Goal: Transaction & Acquisition: Book appointment/travel/reservation

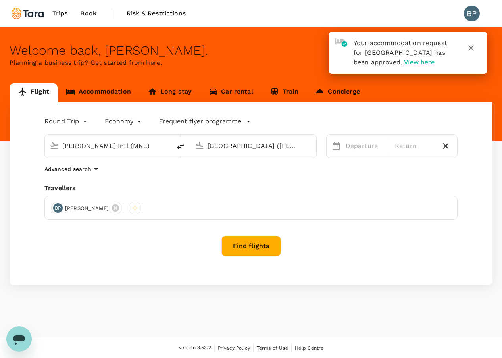
click at [111, 90] on link "Accommodation" at bounding box center [99, 92] width 82 height 19
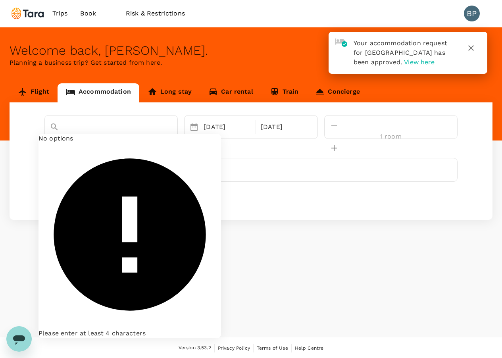
drag, startPoint x: 151, startPoint y: 129, endPoint x: 42, endPoint y: 123, distance: 108.5
click at [42, 123] on div "The [GEOGRAPHIC_DATA] No options Please enter at least 4 characters [DATE] [DAT…" at bounding box center [250, 127] width 419 height 24
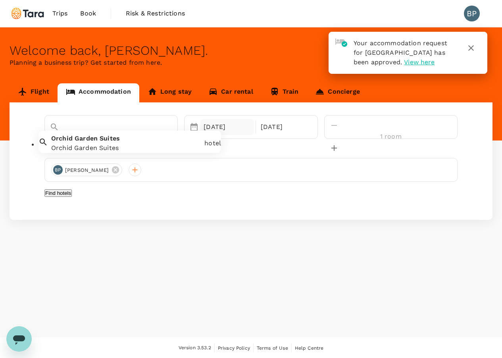
type input "[GEOGRAPHIC_DATA]"
click at [239, 124] on div "[DATE]" at bounding box center [227, 127] width 54 height 16
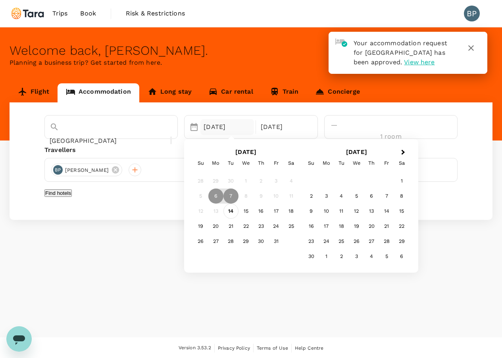
click at [238, 213] on div "14" at bounding box center [230, 211] width 15 height 15
click at [269, 212] on div "16" at bounding box center [261, 211] width 15 height 15
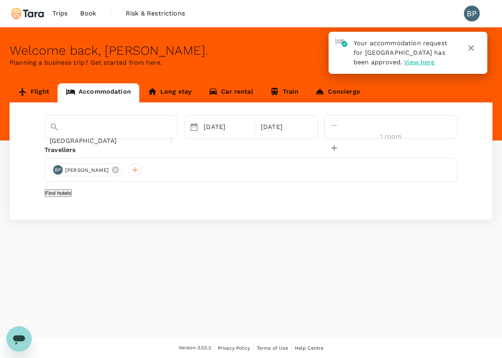
click at [72, 197] on button "Find hotels" at bounding box center [57, 193] width 27 height 8
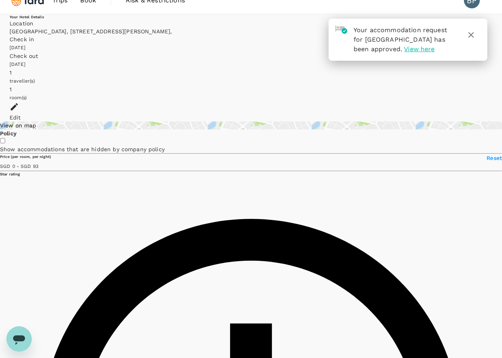
scroll to position [14, 0]
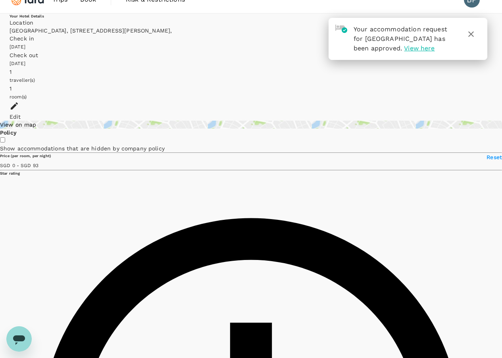
type input "178.1"
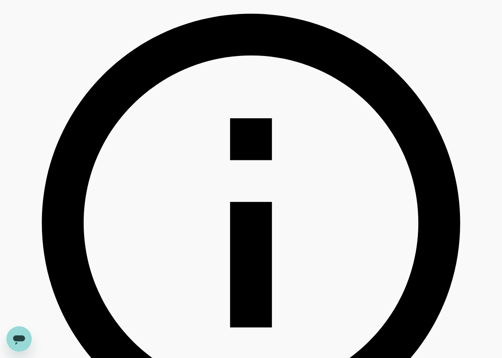
scroll to position [0, 0]
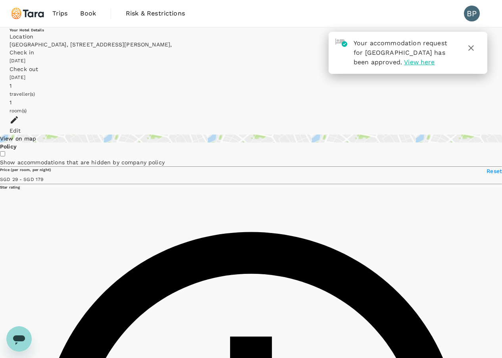
click at [475, 49] on icon "button" at bounding box center [471, 48] width 10 height 10
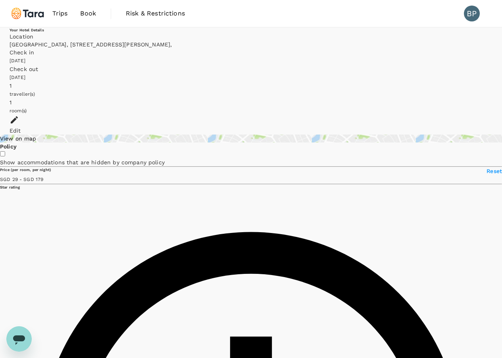
click at [92, 13] on span "Book" at bounding box center [88, 14] width 16 height 10
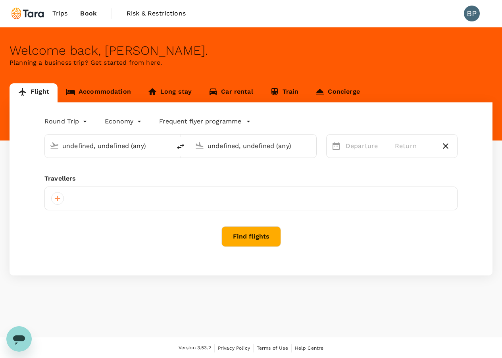
type input "[PERSON_NAME] Intl (MNL)"
type input "[GEOGRAPHIC_DATA] ([PERSON_NAME])"
type input "[PERSON_NAME] Intl (MNL)"
type input "[GEOGRAPHIC_DATA] ([PERSON_NAME])"
type input "[PERSON_NAME] Intl (MNL)"
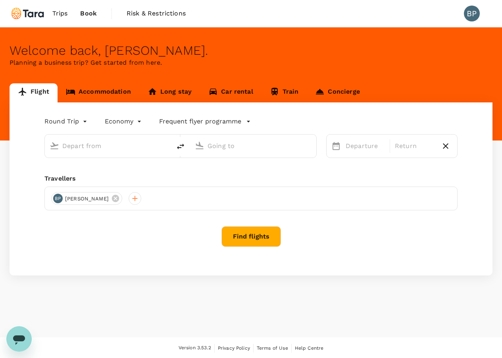
type input "[GEOGRAPHIC_DATA] ([PERSON_NAME])"
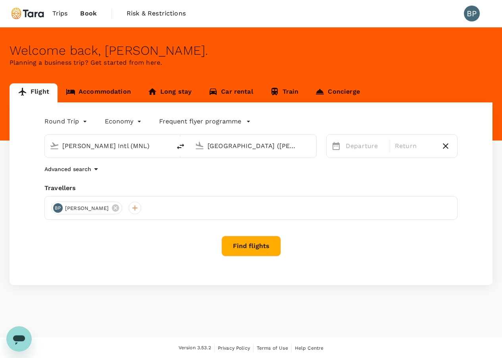
click at [110, 94] on link "Accommodation" at bounding box center [99, 92] width 82 height 19
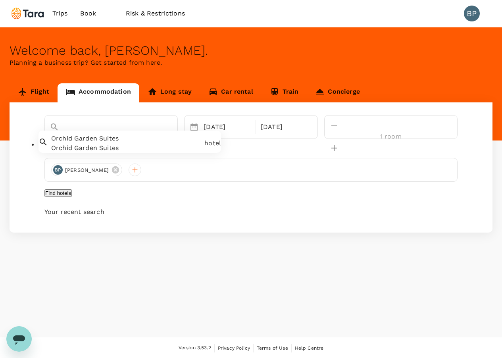
drag, startPoint x: 154, startPoint y: 126, endPoint x: 44, endPoint y: 125, distance: 109.5
click at [50, 125] on div "[GEOGRAPHIC_DATA]" at bounding box center [111, 133] width 123 height 27
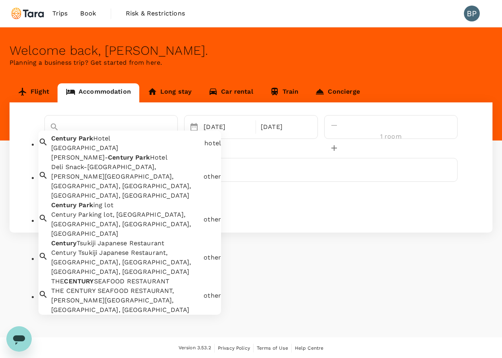
click at [106, 153] on div "[GEOGRAPHIC_DATA]" at bounding box center [126, 148] width 150 height 10
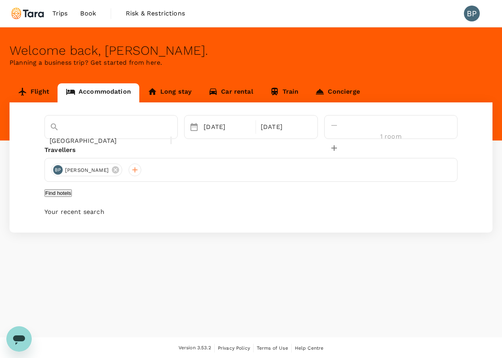
type input "[GEOGRAPHIC_DATA]"
click at [72, 194] on button "Find hotels" at bounding box center [57, 193] width 27 height 8
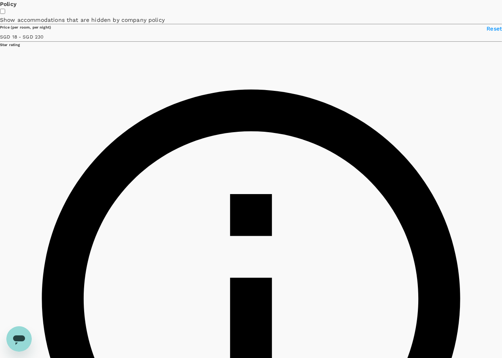
scroll to position [126, 0]
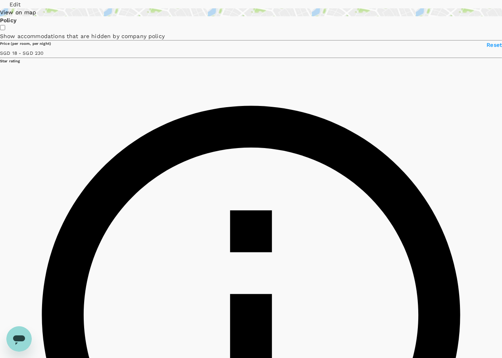
type input "229.22"
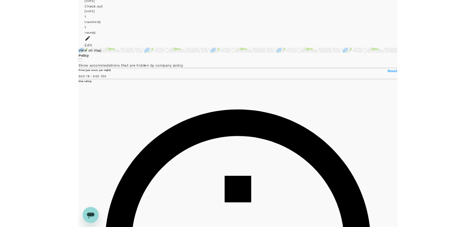
scroll to position [0, 0]
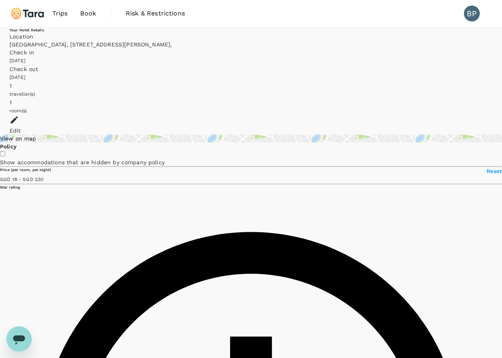
click at [86, 15] on span "Book" at bounding box center [88, 14] width 16 height 10
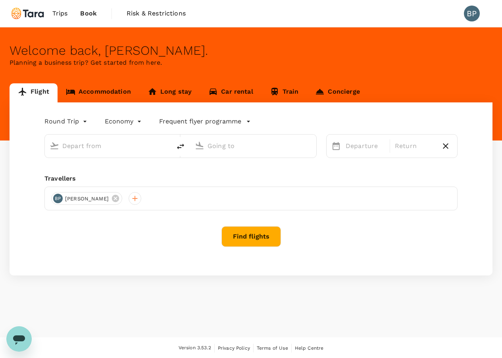
type input "[PERSON_NAME] Intl (MNL)"
type input "[GEOGRAPHIC_DATA] ([PERSON_NAME])"
type input "[PERSON_NAME] Intl (MNL)"
type input "[GEOGRAPHIC_DATA] ([PERSON_NAME])"
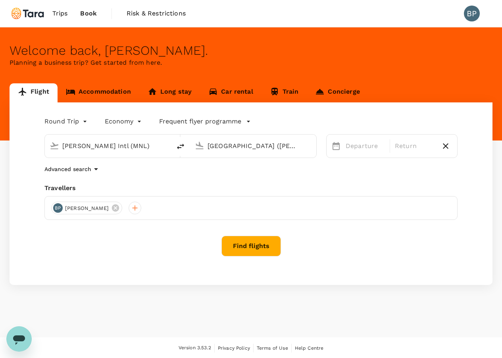
click at [114, 94] on link "Accommodation" at bounding box center [99, 92] width 82 height 19
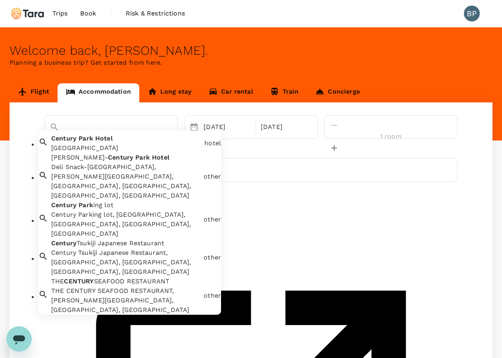
drag, startPoint x: 145, startPoint y: 133, endPoint x: 18, endPoint y: 126, distance: 126.8
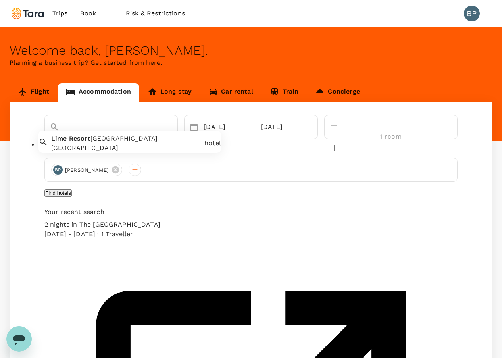
click at [86, 142] on span "Resort" at bounding box center [79, 139] width 21 height 8
type input "[GEOGRAPHIC_DATA]"
click at [72, 194] on button "Find hotels" at bounding box center [57, 193] width 27 height 8
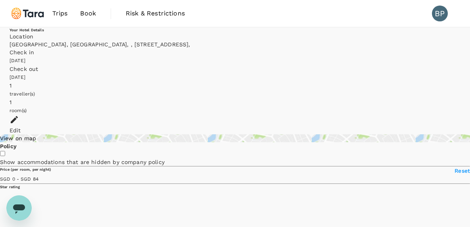
type input "83"
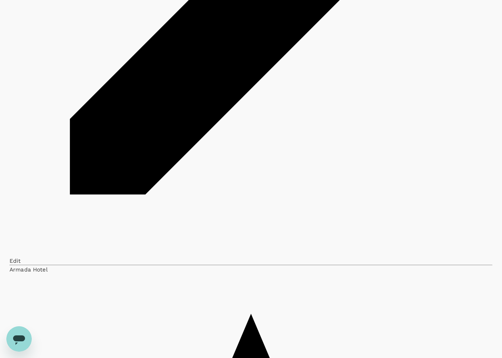
scroll to position [343, 0]
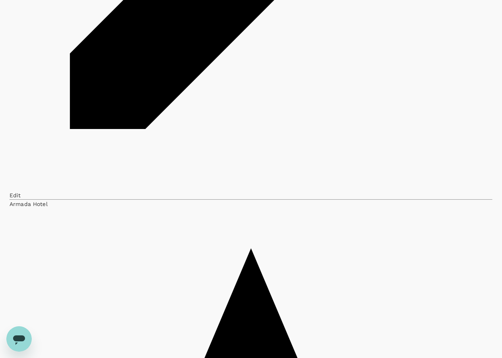
scroll to position [410, 0]
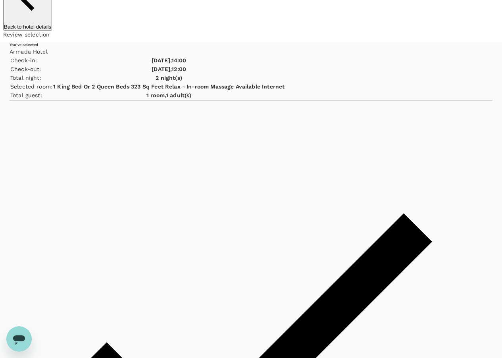
scroll to position [78, 0]
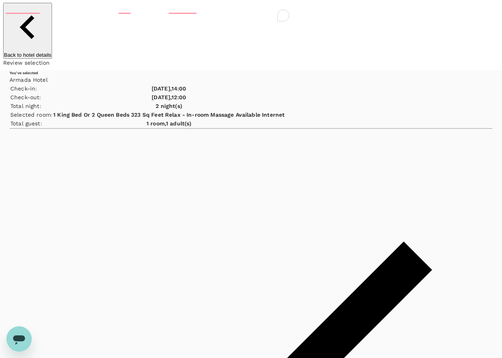
scroll to position [0, 0]
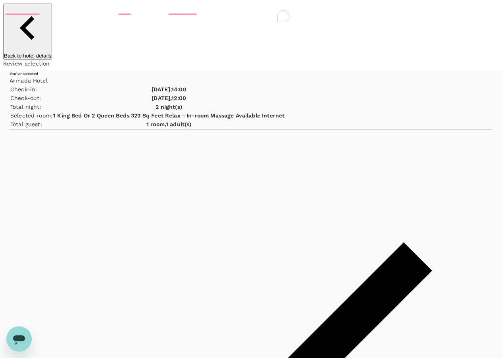
type textarea "Two nights stay in Manila to attend BSP event with converge."
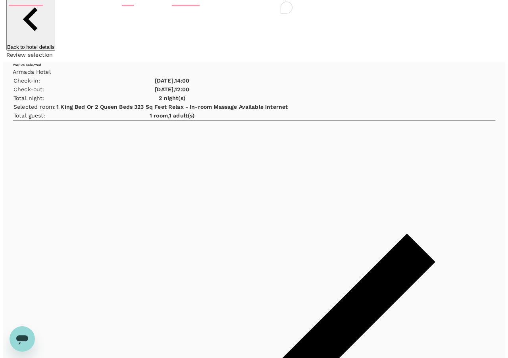
scroll to position [78, 0]
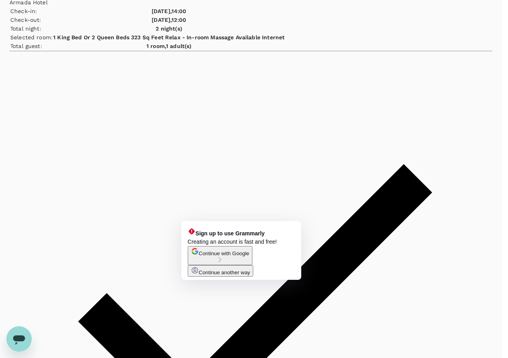
type input "9b978822-4779-4897-880a-17c8504d3706"
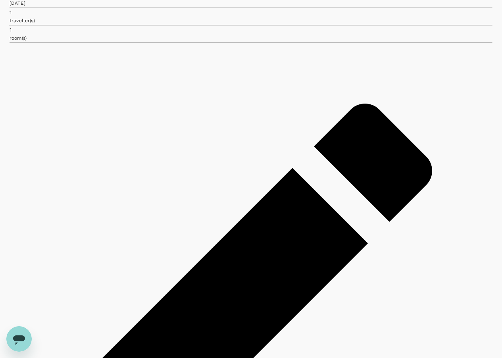
scroll to position [255, 0]
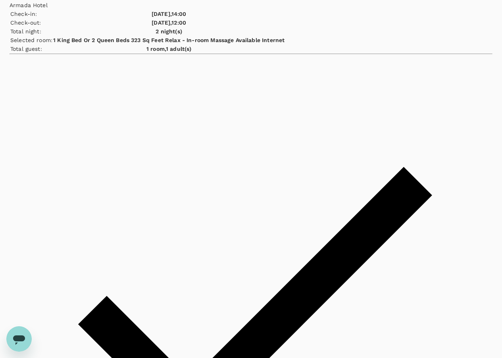
scroll to position [78, 0]
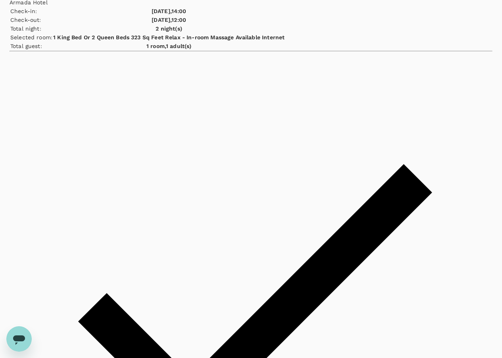
type textarea "!"
type textarea "1 King Bed please, if possible."
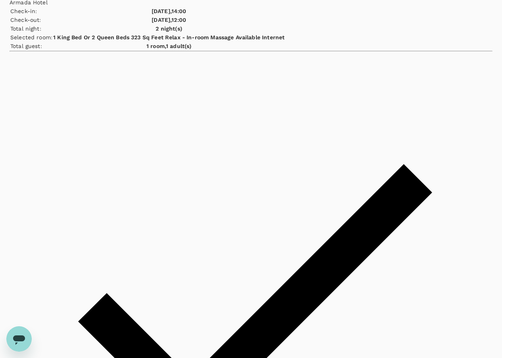
type textarea "Two-nights stay in Manila to attend BSP Blended Finance Forum with Converge."
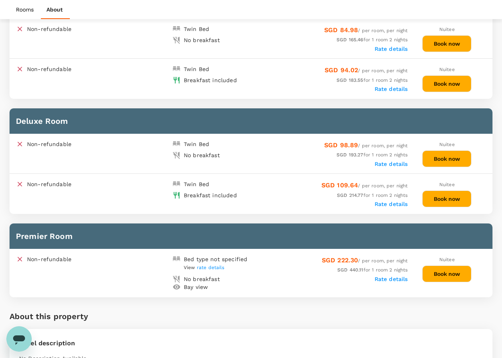
scroll to position [402, 0]
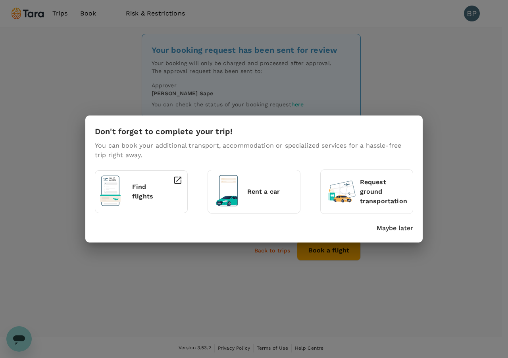
click at [392, 231] on p "Maybe later" at bounding box center [395, 228] width 37 height 10
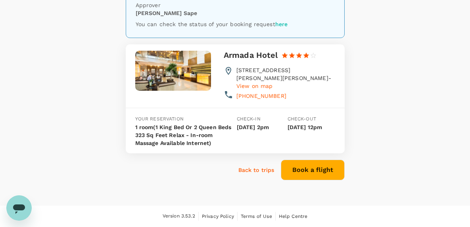
scroll to position [80, 0]
